Goal: Task Accomplishment & Management: Use online tool/utility

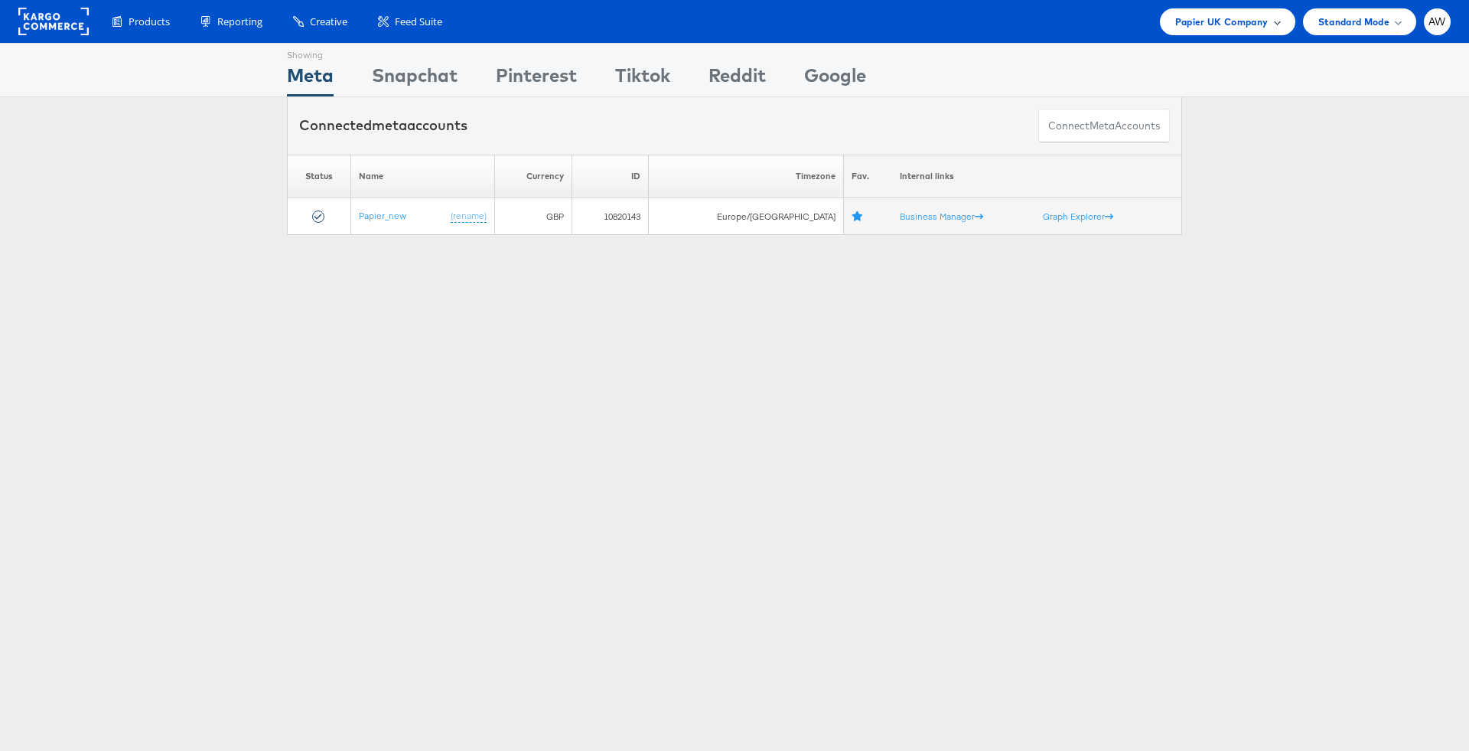
click at [1254, 21] on span "Papier UK Company" at bounding box center [1221, 22] width 93 height 16
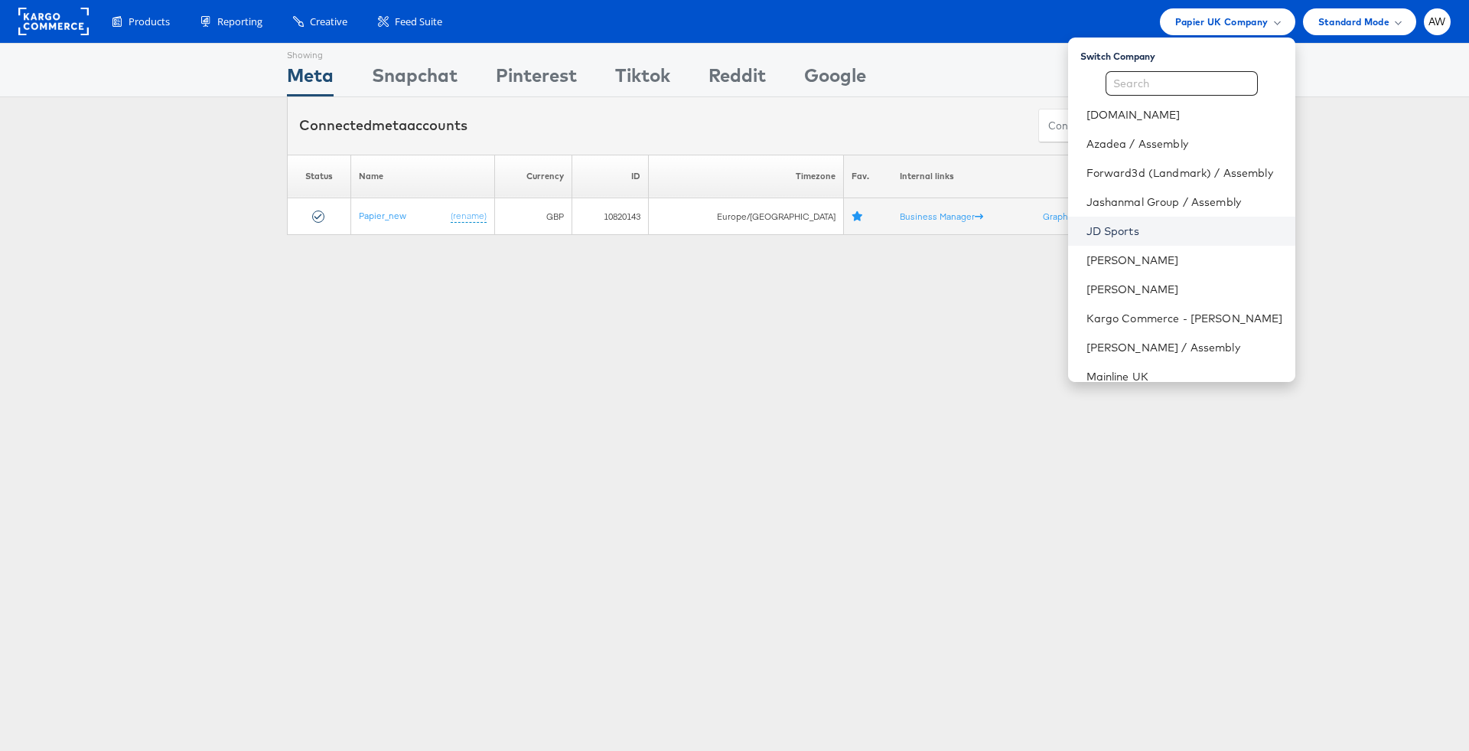
click at [1134, 236] on link "JD Sports" at bounding box center [1184, 230] width 197 height 15
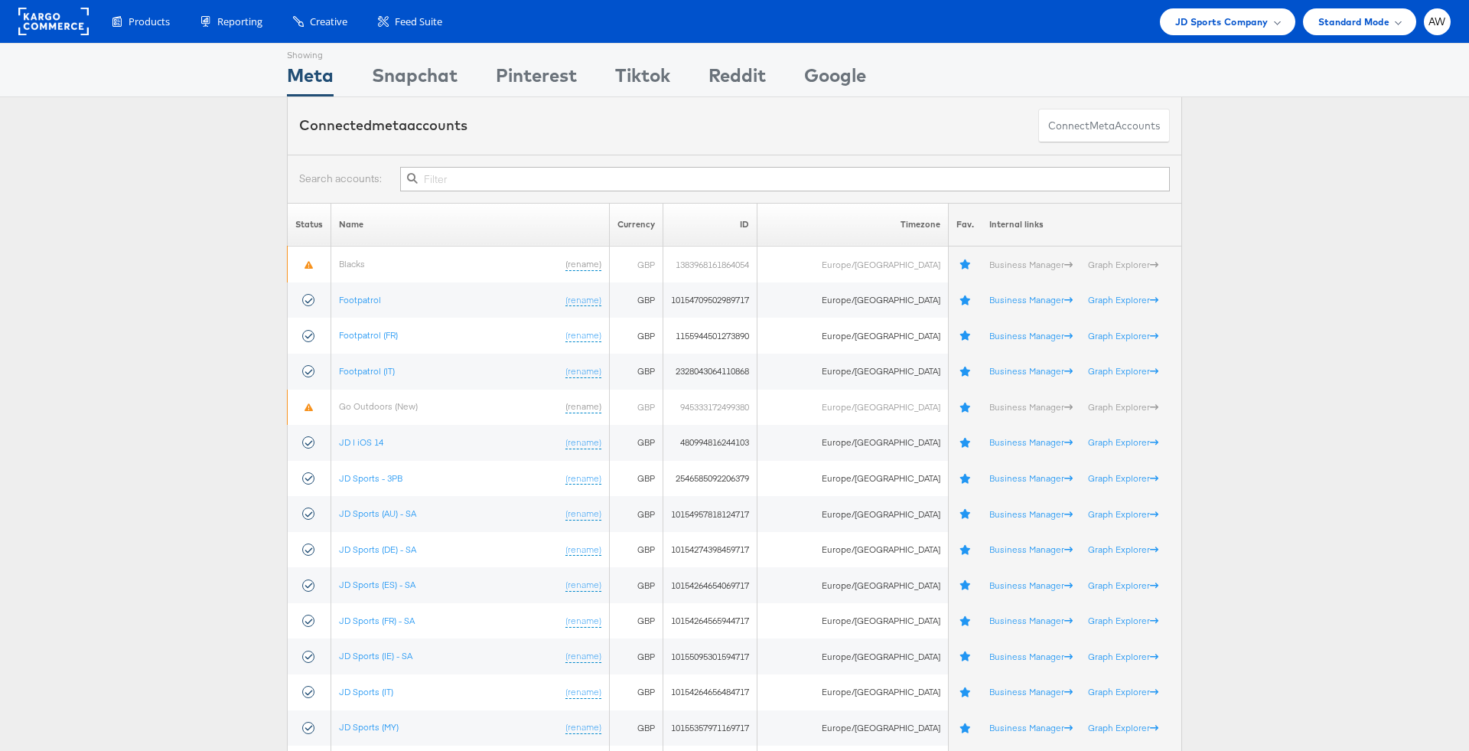
click at [659, 177] on input "text" at bounding box center [785, 179] width 770 height 24
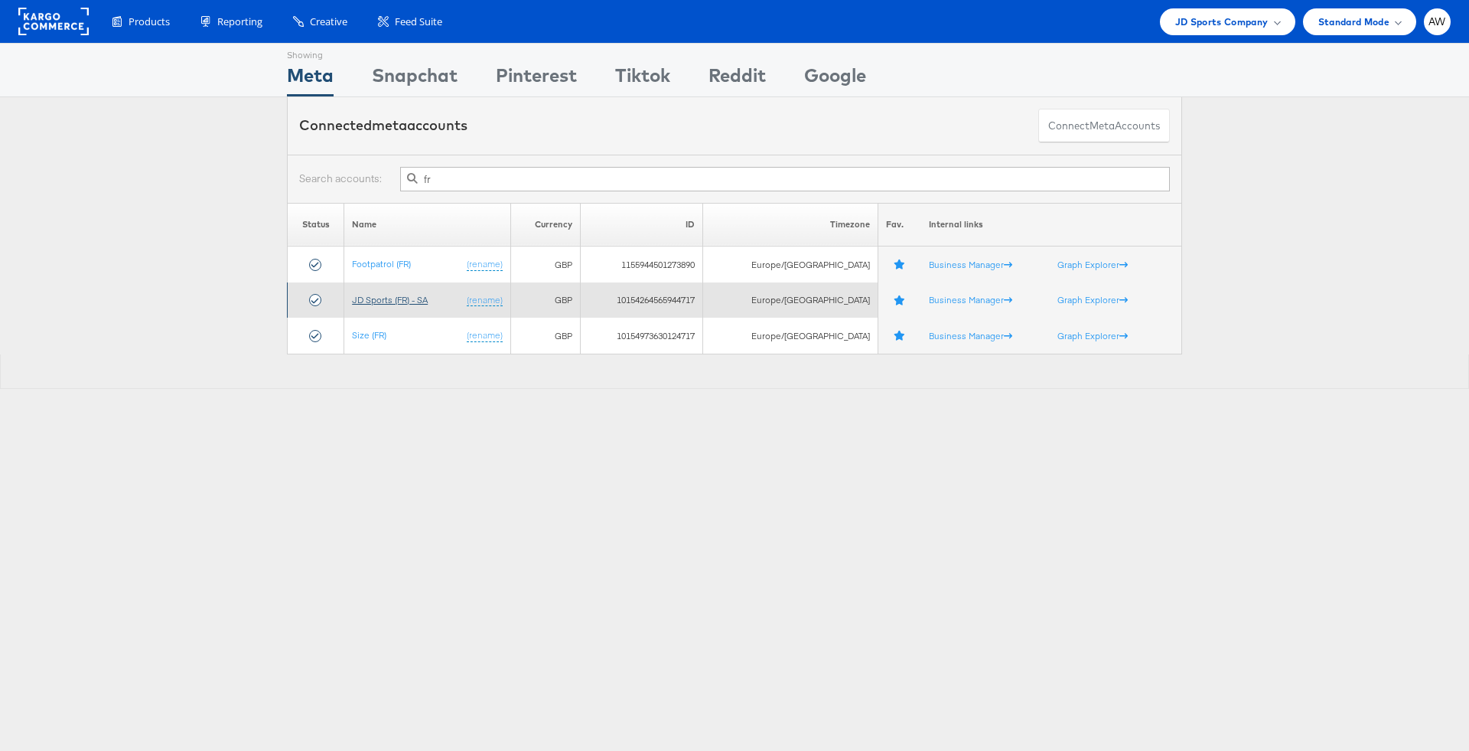
type input "fr"
click at [396, 301] on link "JD Sports (FR) - SA" at bounding box center [390, 299] width 76 height 11
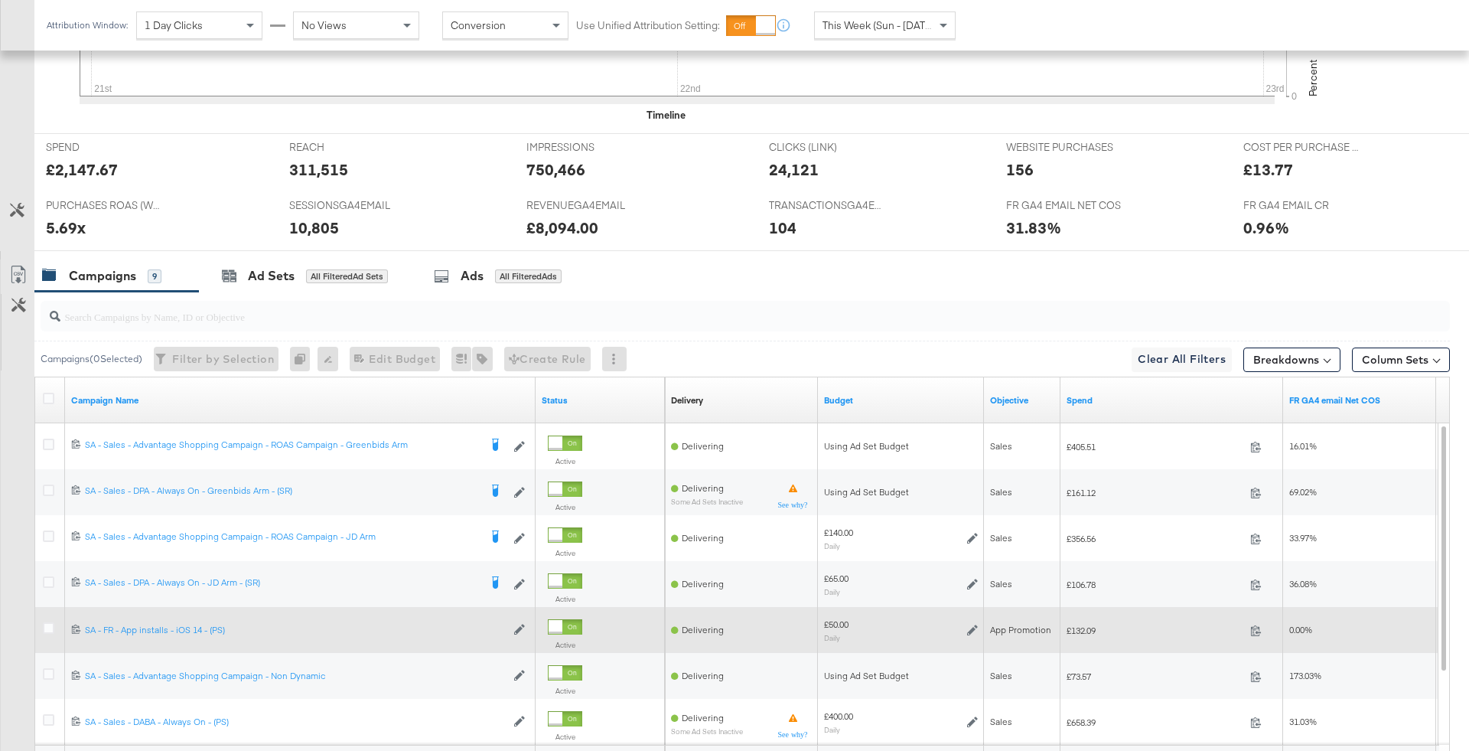
scroll to position [737, 0]
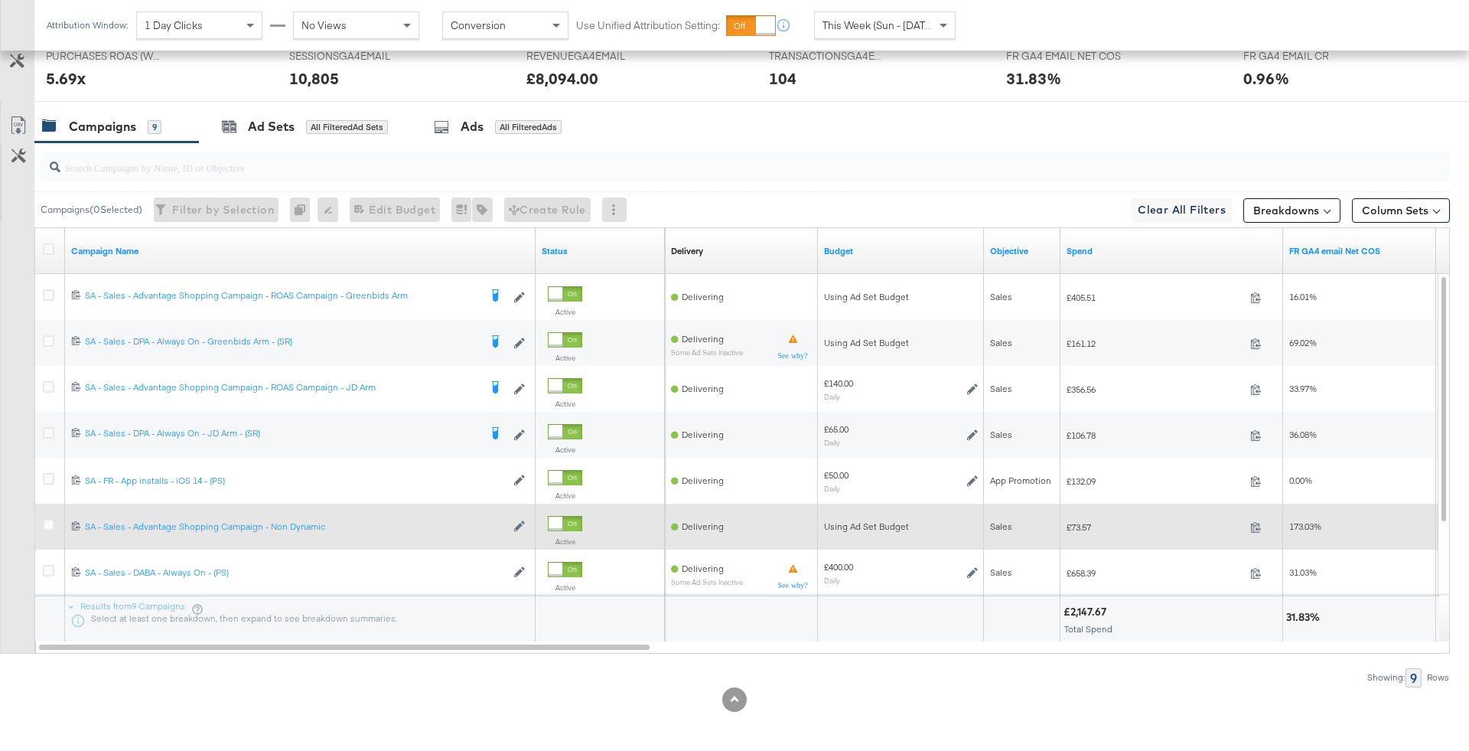
click at [53, 520] on div at bounding box center [51, 526] width 16 height 15
click at [44, 521] on icon at bounding box center [48, 524] width 11 height 11
click at [0, 0] on input "checkbox" at bounding box center [0, 0] width 0 height 0
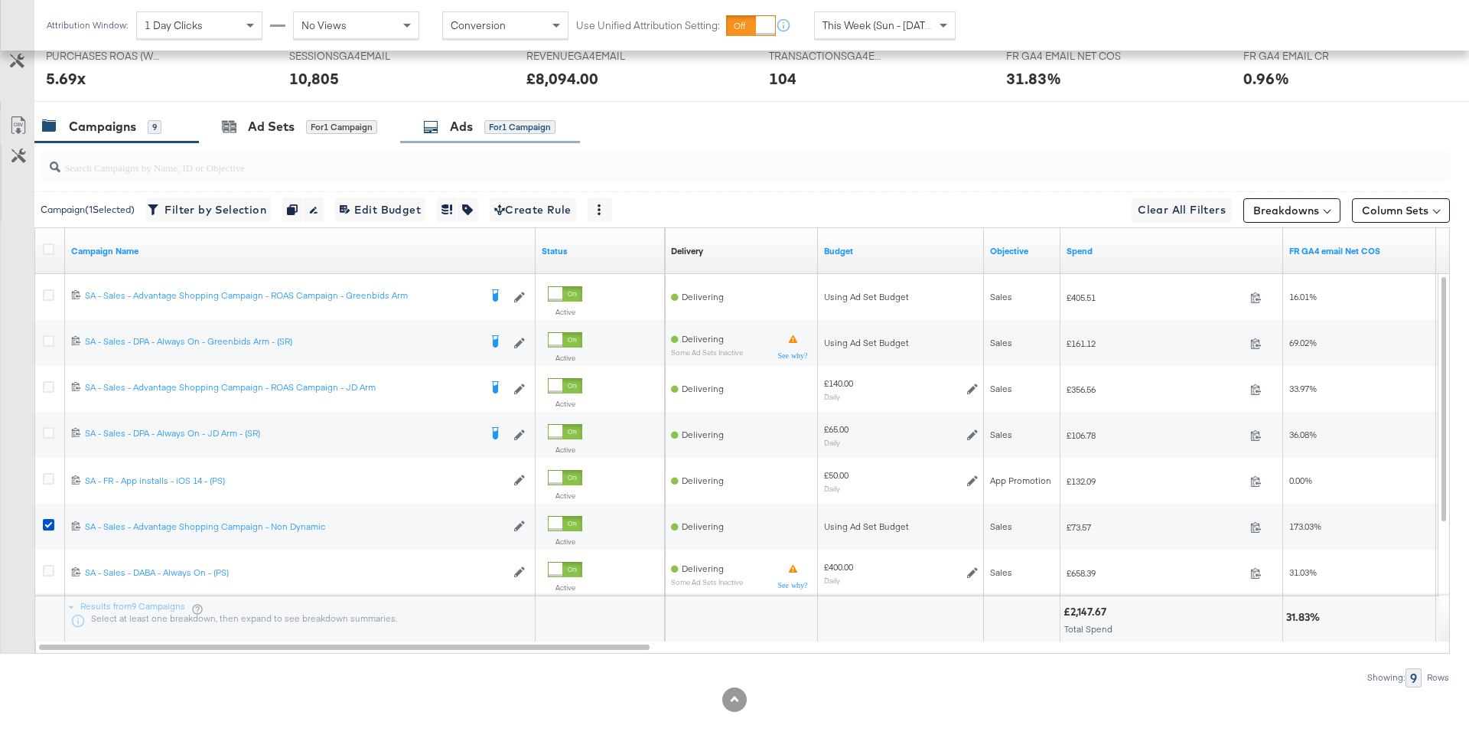
click at [449, 126] on div "Ads for 1 Campaign" at bounding box center [489, 127] width 132 height 18
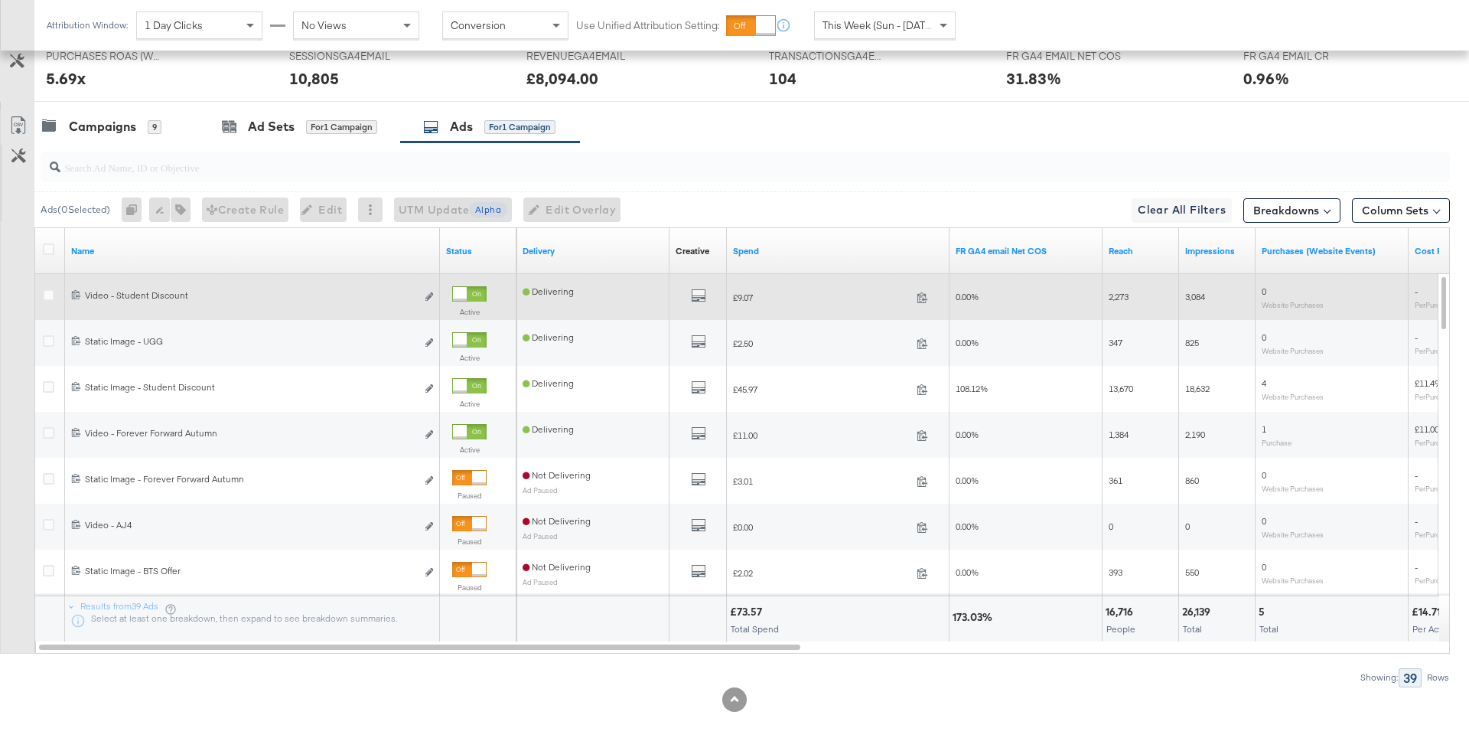
click at [467, 287] on div at bounding box center [460, 294] width 14 height 14
